Goal: Complete application form

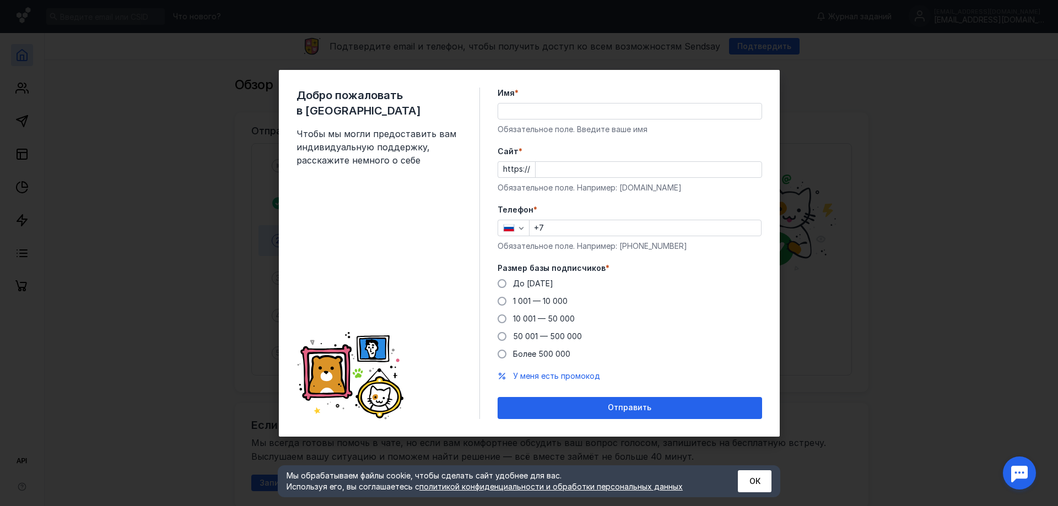
click at [530, 104] on input "Имя *" at bounding box center [629, 111] width 263 height 15
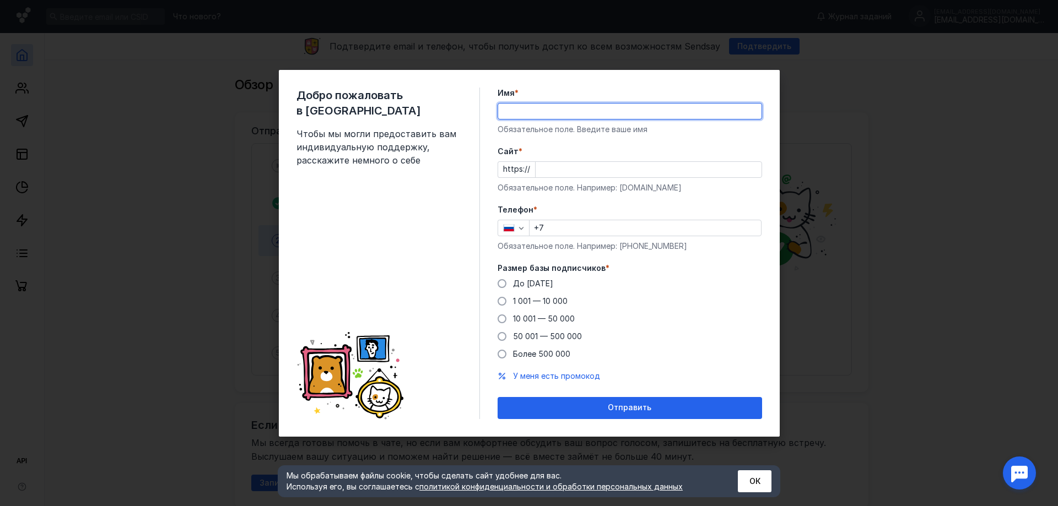
click at [526, 87] on div "Добро пожаловать в Sendsay Чтобы мы могли предоставить вам индивидуальную подде…" at bounding box center [529, 253] width 501 height 367
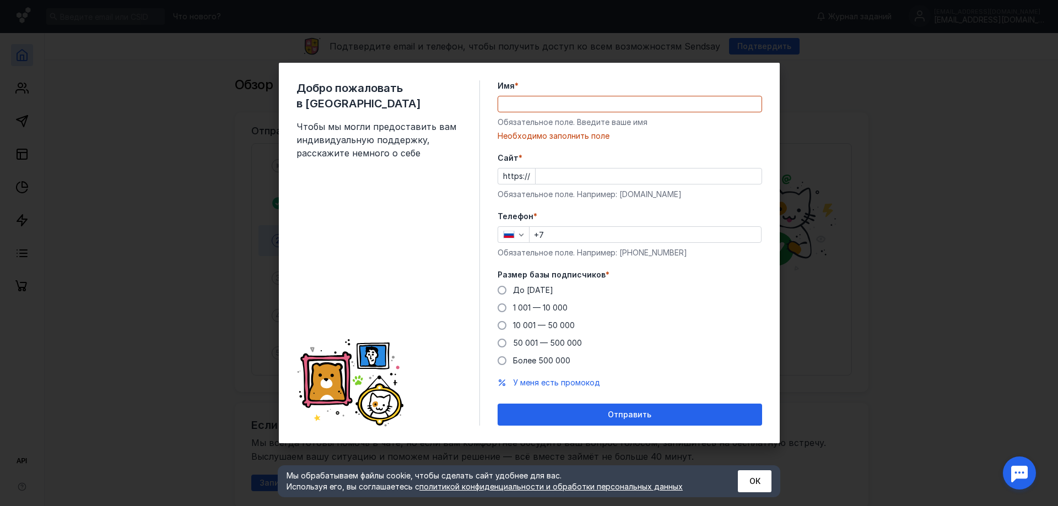
click at [533, 113] on div "Имя * Обязательное поле. Введите ваше имя [PERSON_NAME] заполнить поле" at bounding box center [630, 110] width 265 height 61
click at [535, 111] on input "Имя *" at bounding box center [629, 103] width 263 height 15
click at [522, 178] on div "https://" at bounding box center [630, 176] width 265 height 17
click at [546, 175] on input "Cайт *" at bounding box center [649, 176] width 226 height 15
click at [585, 138] on form "Имя * Обязательное поле. Введите ваше имя [PERSON_NAME] заполнить поле [PERSON_…" at bounding box center [630, 253] width 265 height 346
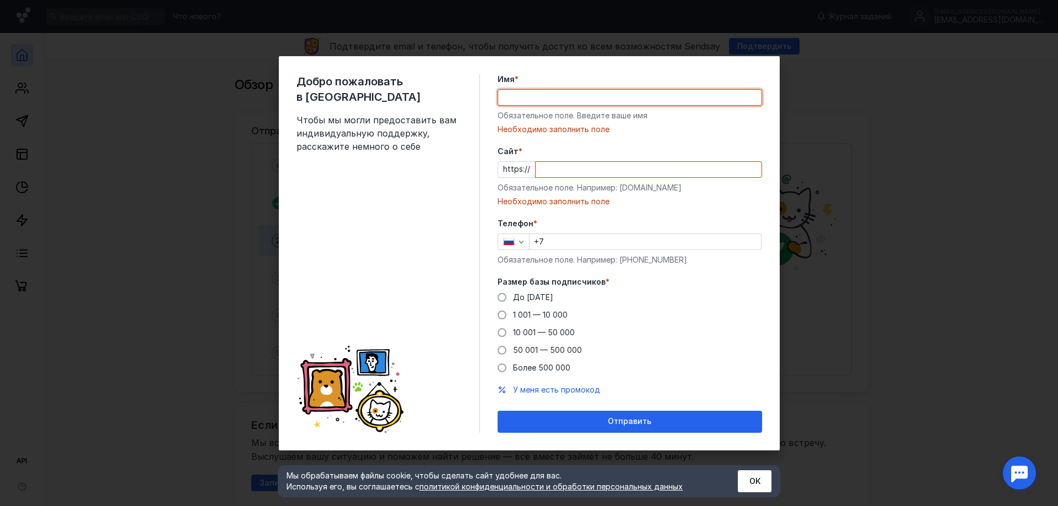
click at [552, 100] on input "Имя *" at bounding box center [629, 97] width 263 height 15
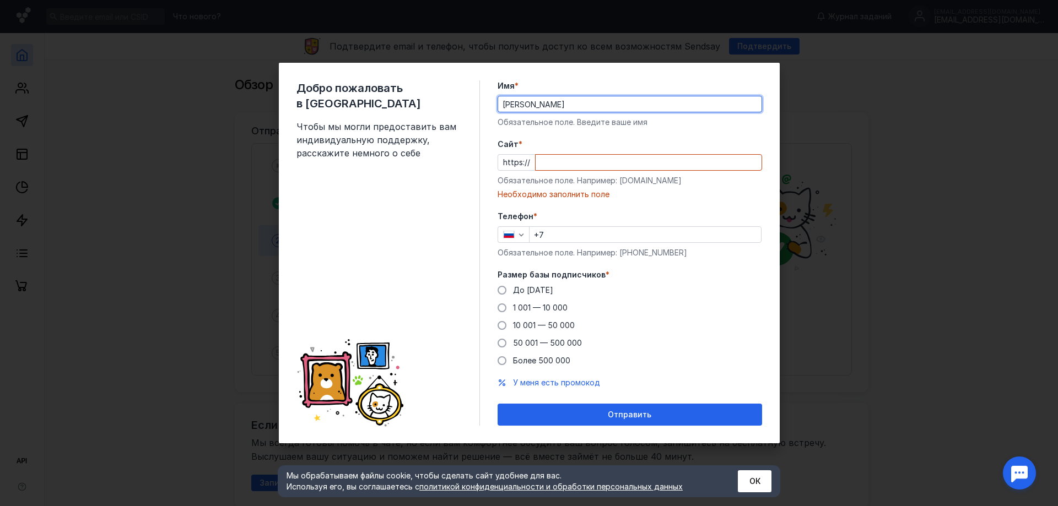
type input "[PERSON_NAME]"
click at [546, 164] on input "Cайт *" at bounding box center [649, 162] width 226 height 15
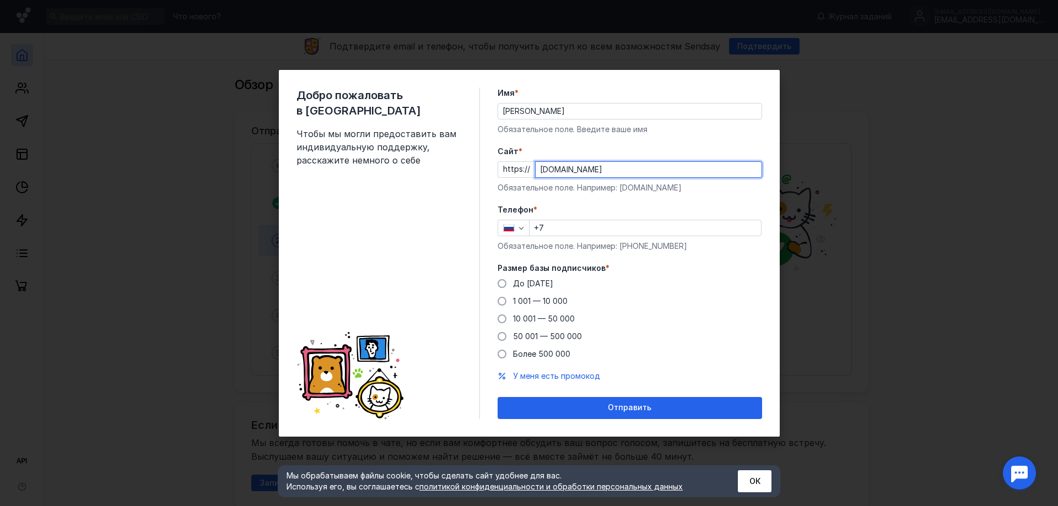
type input "[DOMAIN_NAME]"
click at [560, 232] on input "+7" at bounding box center [645, 227] width 231 height 15
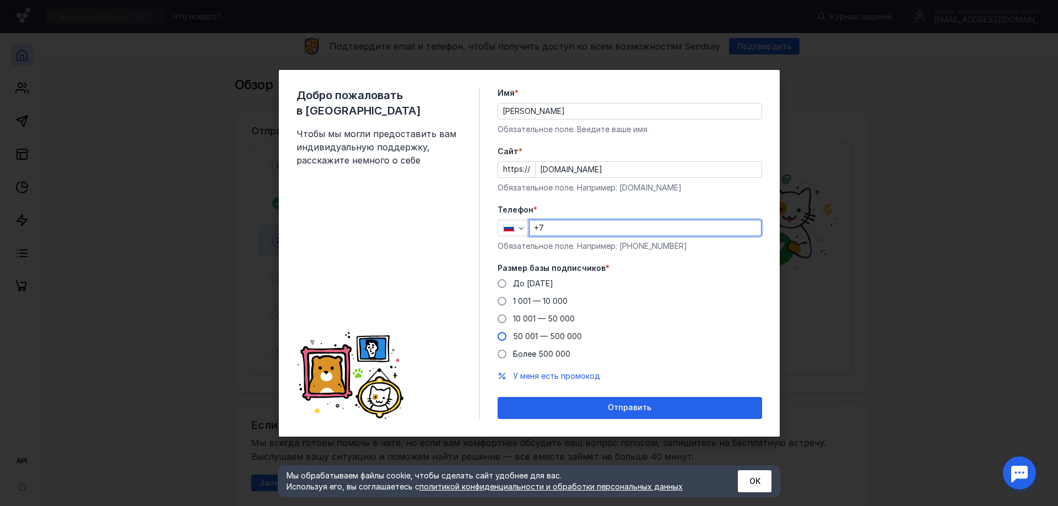
click at [553, 336] on span "50 001 — 500 000" at bounding box center [547, 336] width 69 height 9
click at [0, 0] on input "50 001 — 500 000" at bounding box center [0, 0] width 0 height 0
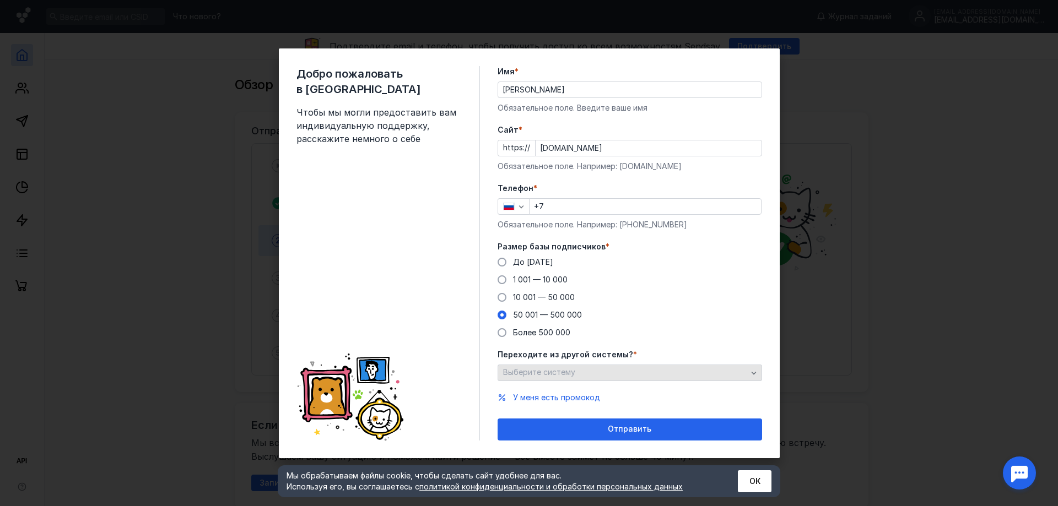
click at [581, 380] on div "Выберите систему" at bounding box center [630, 373] width 265 height 17
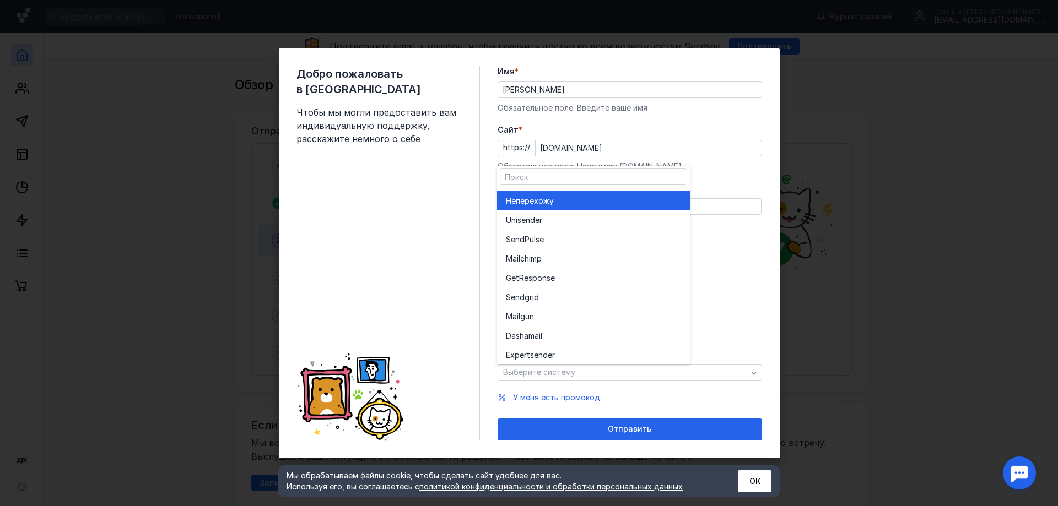
click at [540, 196] on span "перехожу" at bounding box center [535, 201] width 38 height 11
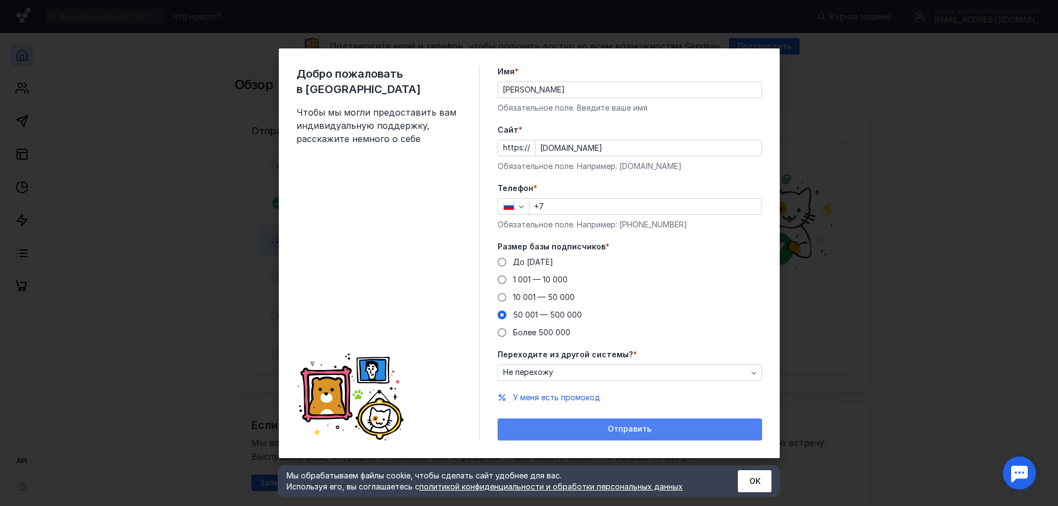
click at [622, 432] on span "Отправить" at bounding box center [630, 429] width 44 height 9
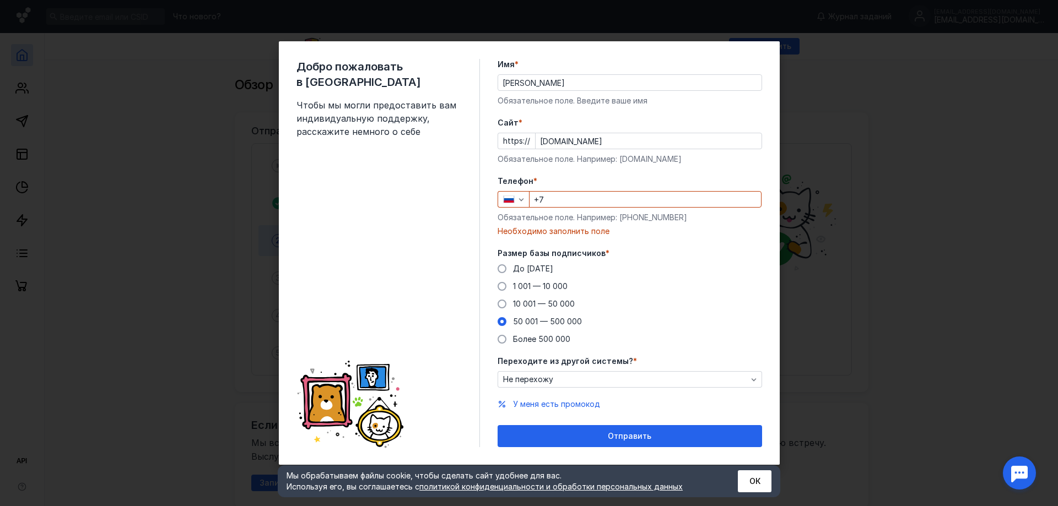
click at [560, 196] on input "+7" at bounding box center [645, 199] width 231 height 15
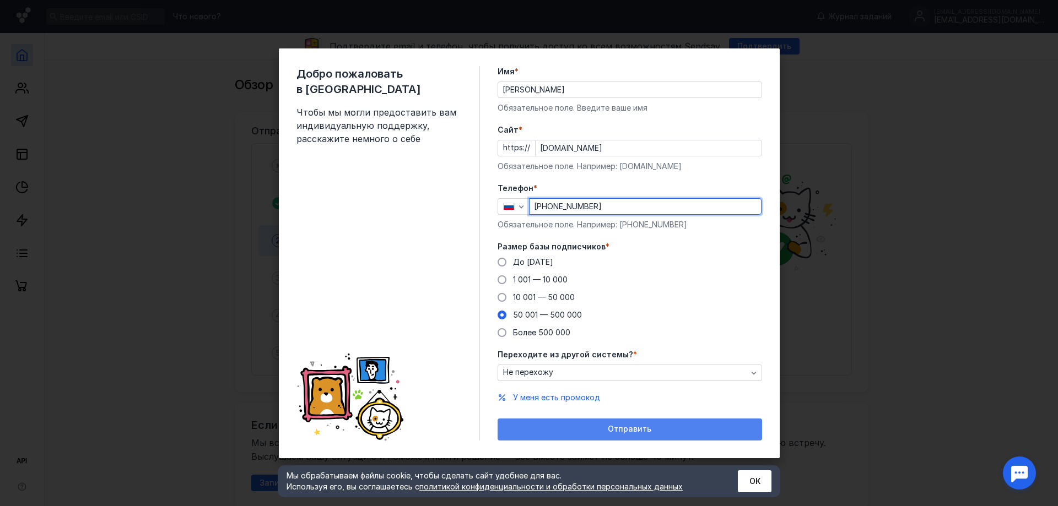
type input "[PHONE_NUMBER]"
click at [644, 427] on span "Отправить" at bounding box center [630, 429] width 44 height 9
